Goal: Complete application form

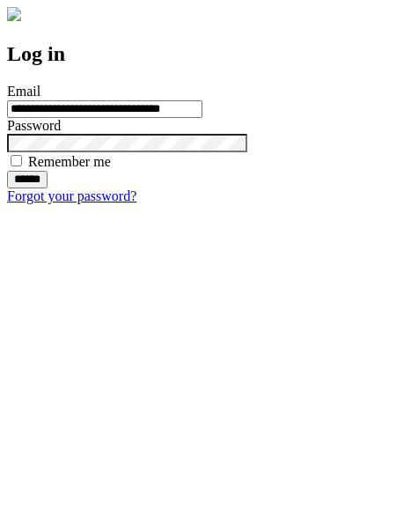
type input "**********"
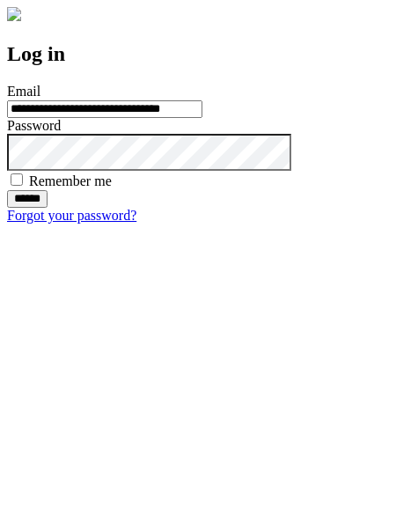
click at [48, 208] on input "******" at bounding box center [27, 199] width 40 height 18
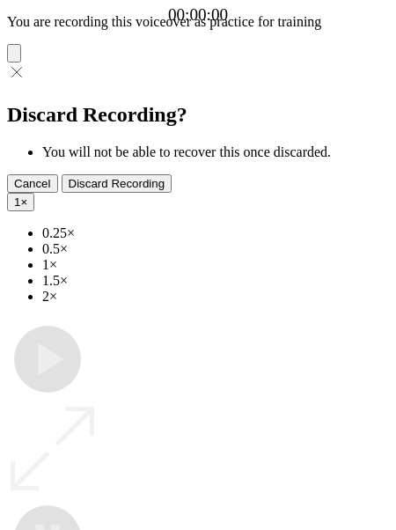
type input "**********"
